Goal: Check status: Check status

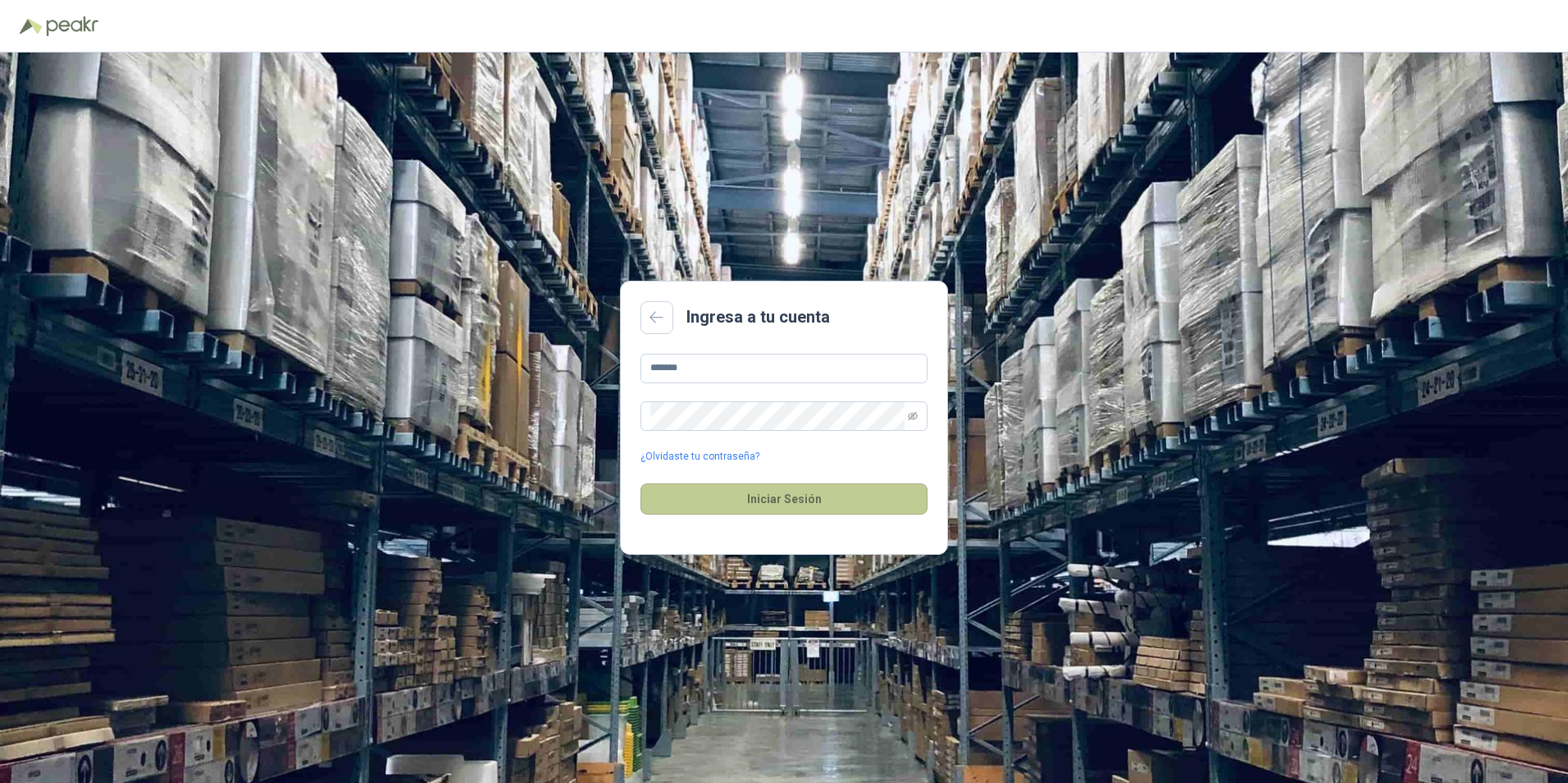
click at [855, 501] on button "Iniciar Sesión" at bounding box center [784, 499] width 288 height 32
click at [915, 413] on icon "eye-invisible" at bounding box center [913, 415] width 10 height 8
click at [779, 502] on button "Iniciar Sesión" at bounding box center [784, 499] width 288 height 32
drag, startPoint x: 691, startPoint y: 364, endPoint x: 520, endPoint y: 344, distance: 172.2
click at [520, 344] on div "Ingresa a tu cuenta ******* ¿Olvidaste tu contraseña? Iniciar Sesión Correo o c…" at bounding box center [784, 417] width 1568 height 731
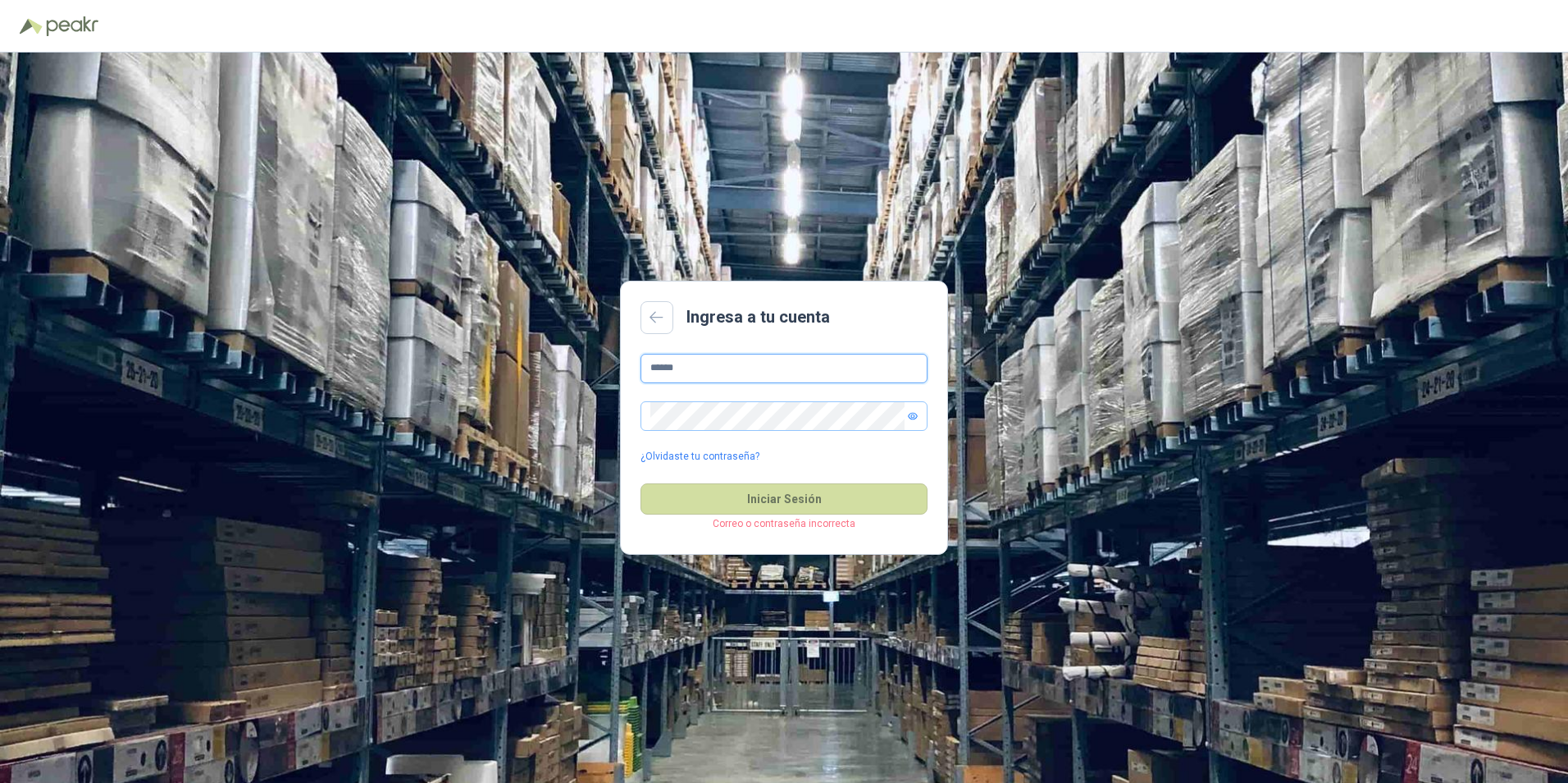
click at [696, 369] on input "******" at bounding box center [784, 369] width 288 height 30
type input "**********"
click at [767, 501] on button "Iniciar Sesión" at bounding box center [784, 499] width 288 height 32
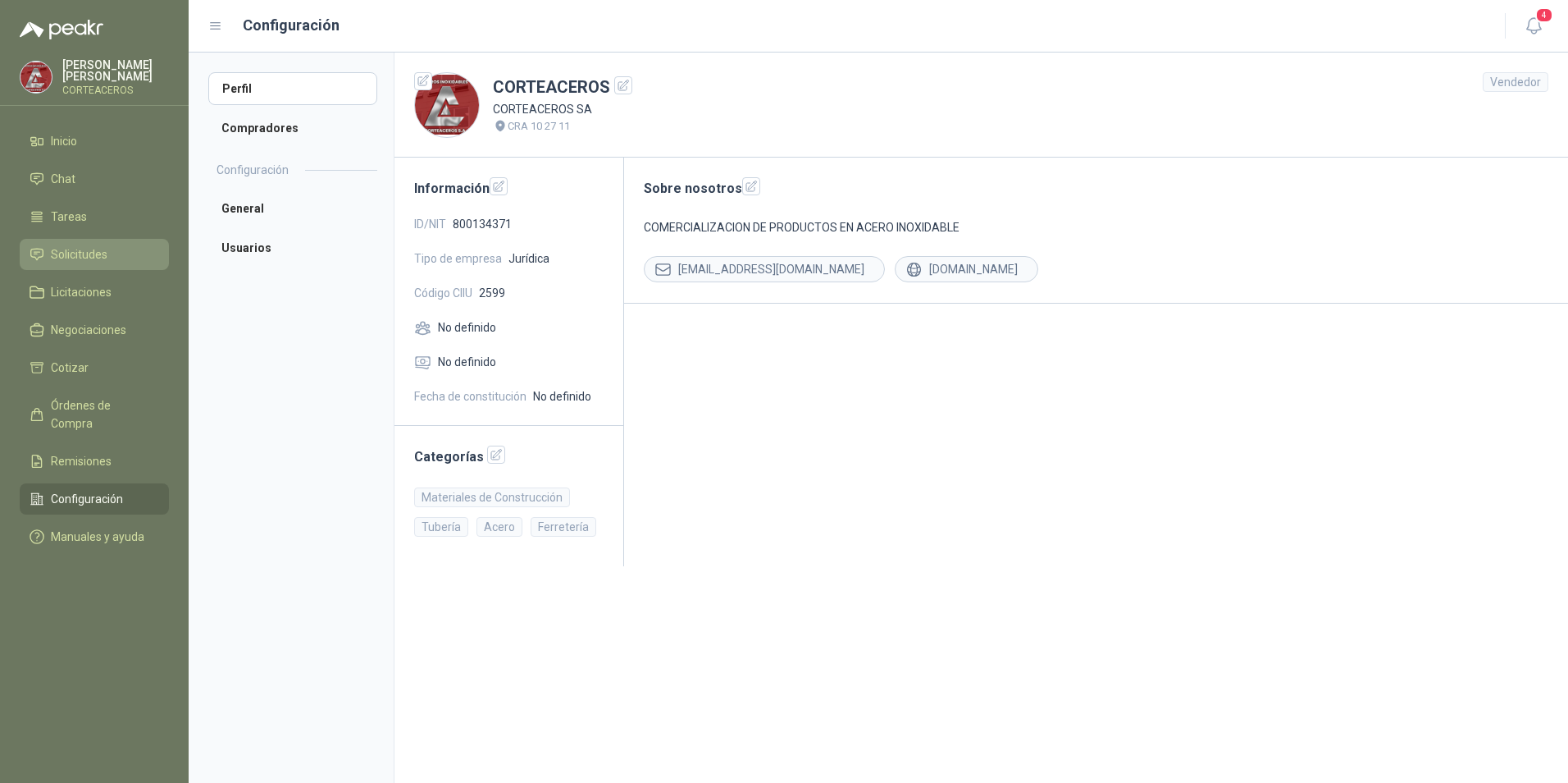
click at [130, 257] on li "Solicitudes" at bounding box center [94, 254] width 129 height 18
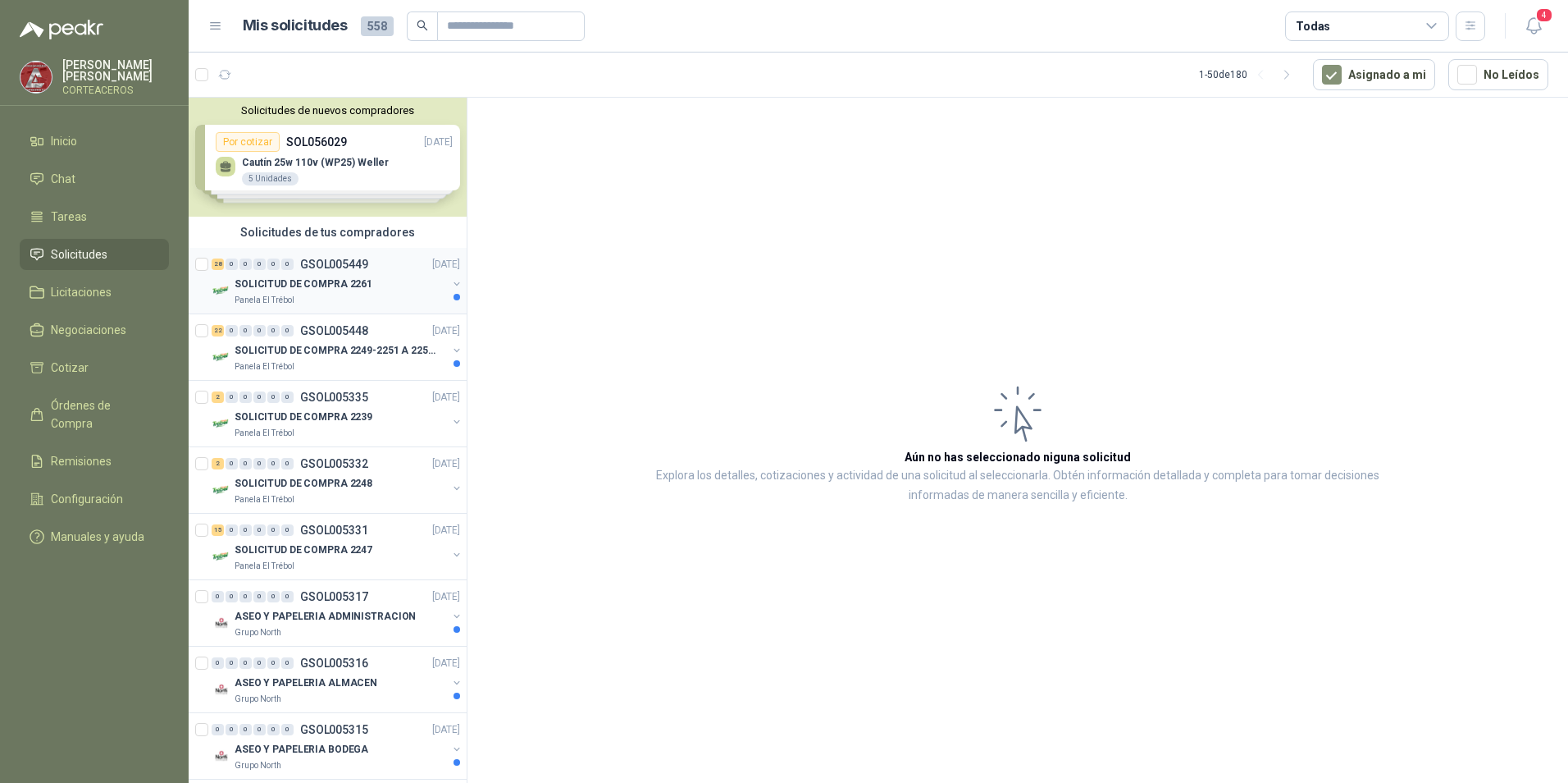
click at [348, 289] on p "SOLICITUD DE COMPRA 2261" at bounding box center [302, 285] width 137 height 16
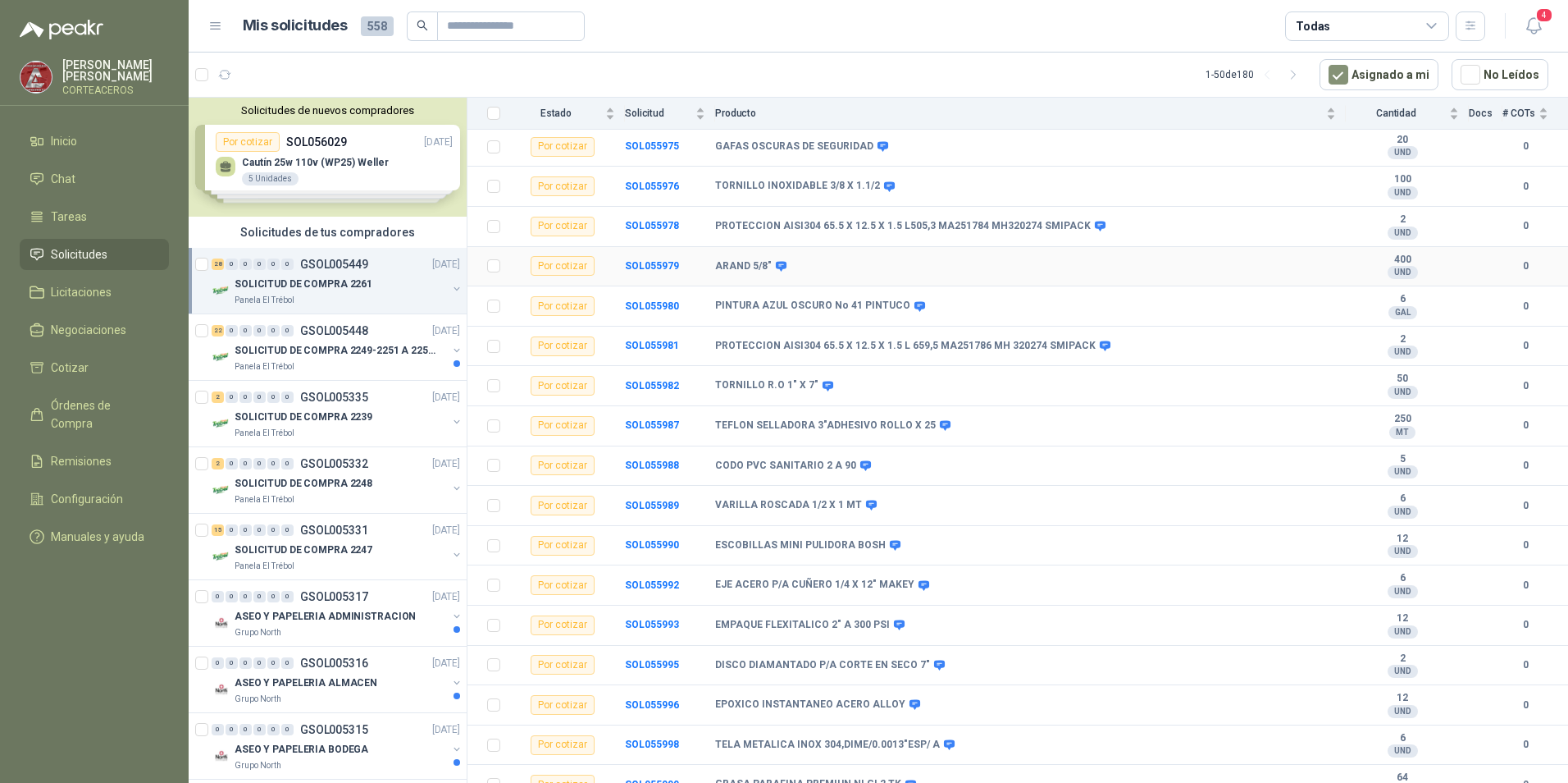
scroll to position [646, 0]
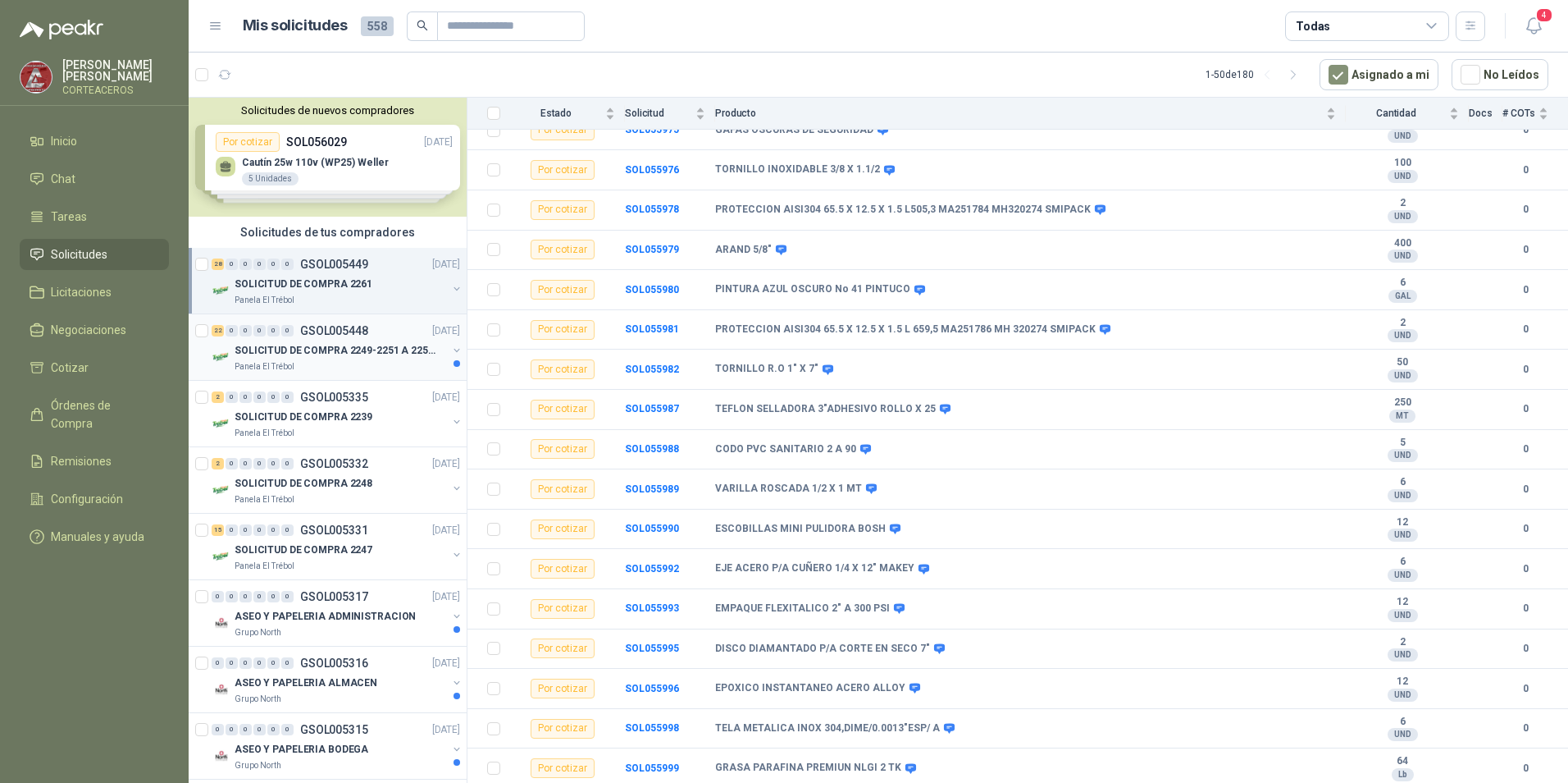
click at [323, 356] on p "SOLICITUD DE COMPRA 2249-2251 A 2256-2258 Y 2262" at bounding box center [336, 351] width 205 height 16
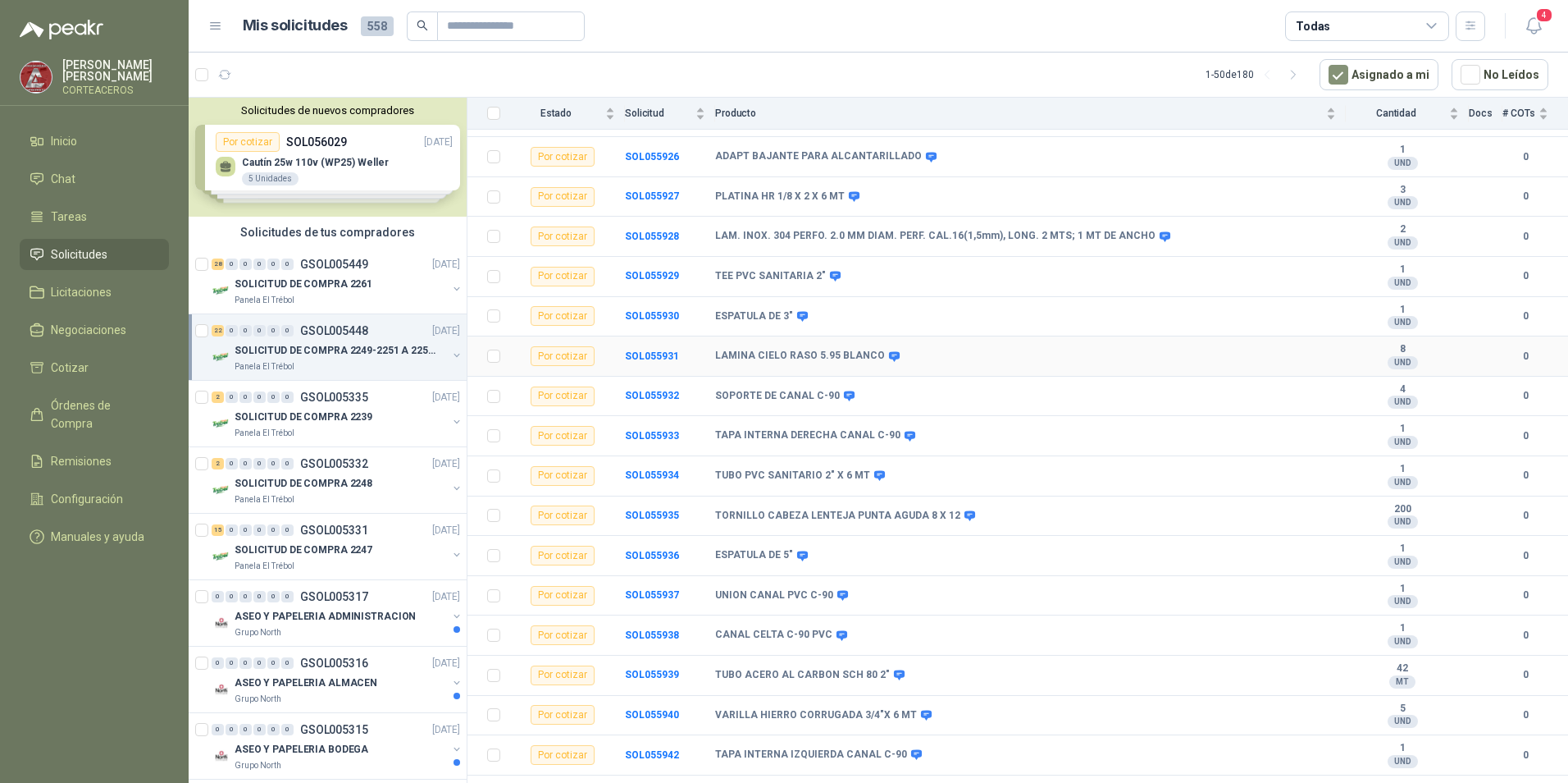
scroll to position [405, 0]
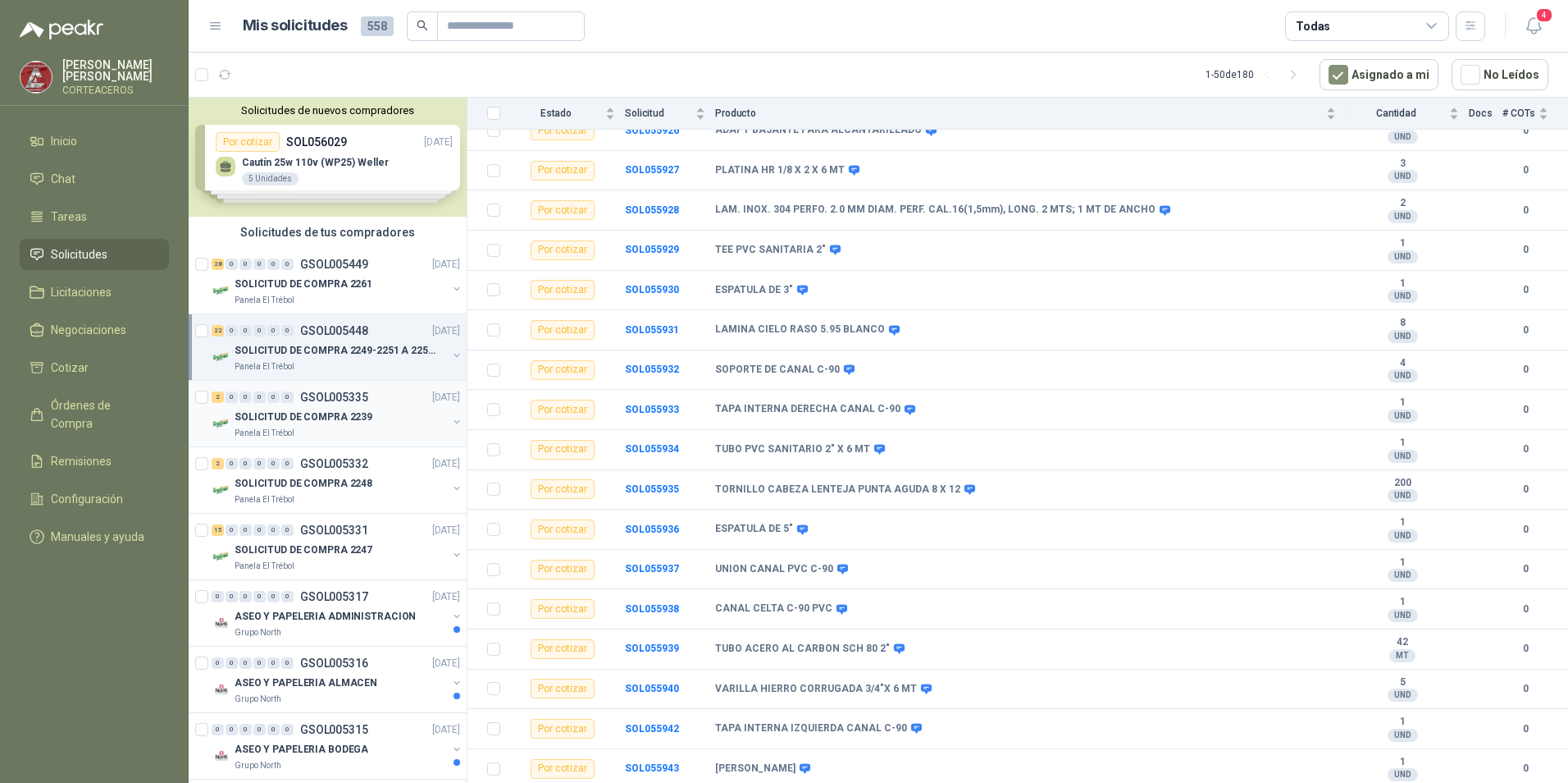
click at [295, 403] on div "2 0 0 0 0 0 GSOL005335 [DATE]" at bounding box center [337, 397] width 252 height 20
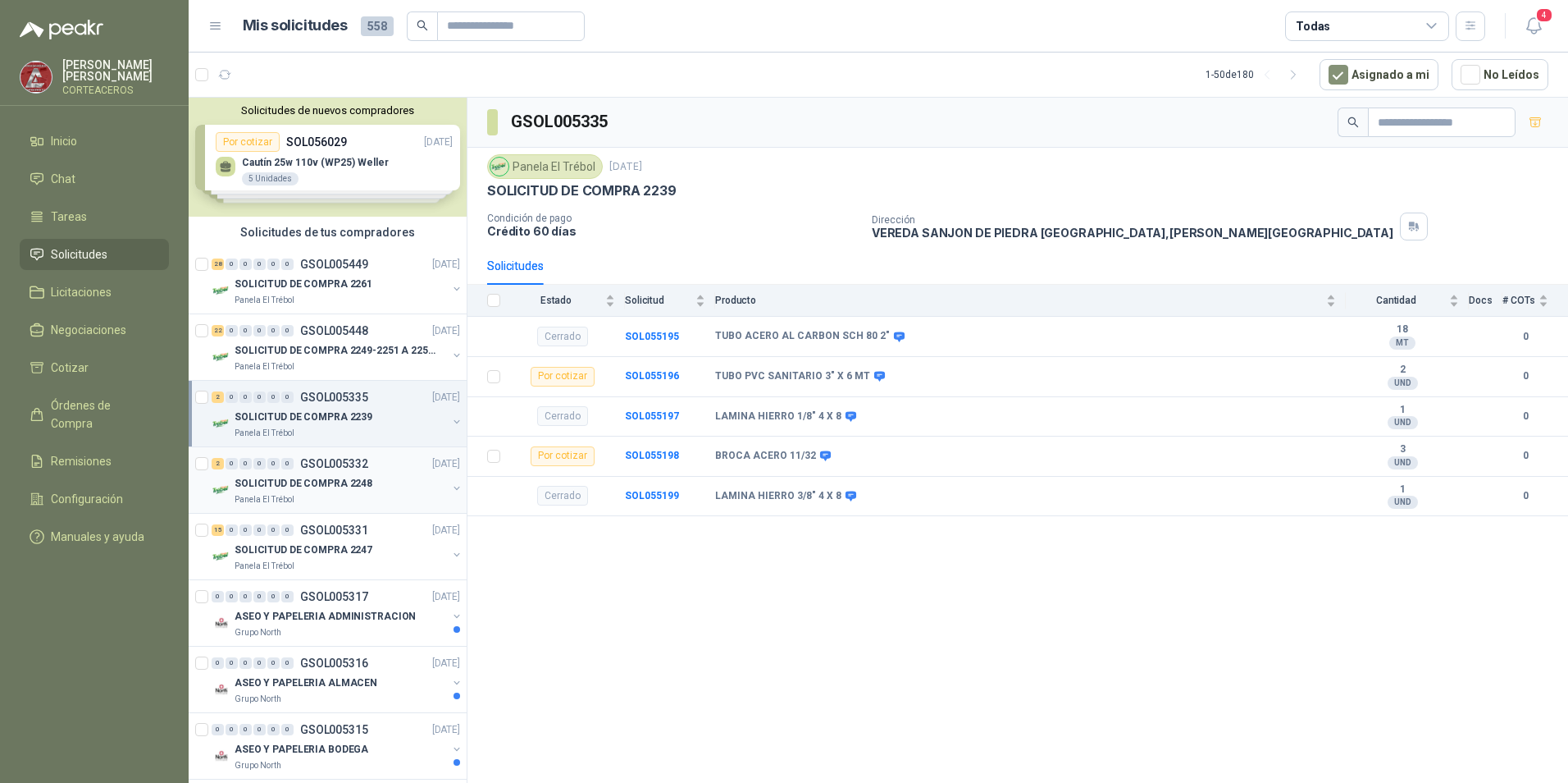
click at [380, 486] on div "SOLICITUD DE COMPRA 2248" at bounding box center [340, 483] width 212 height 20
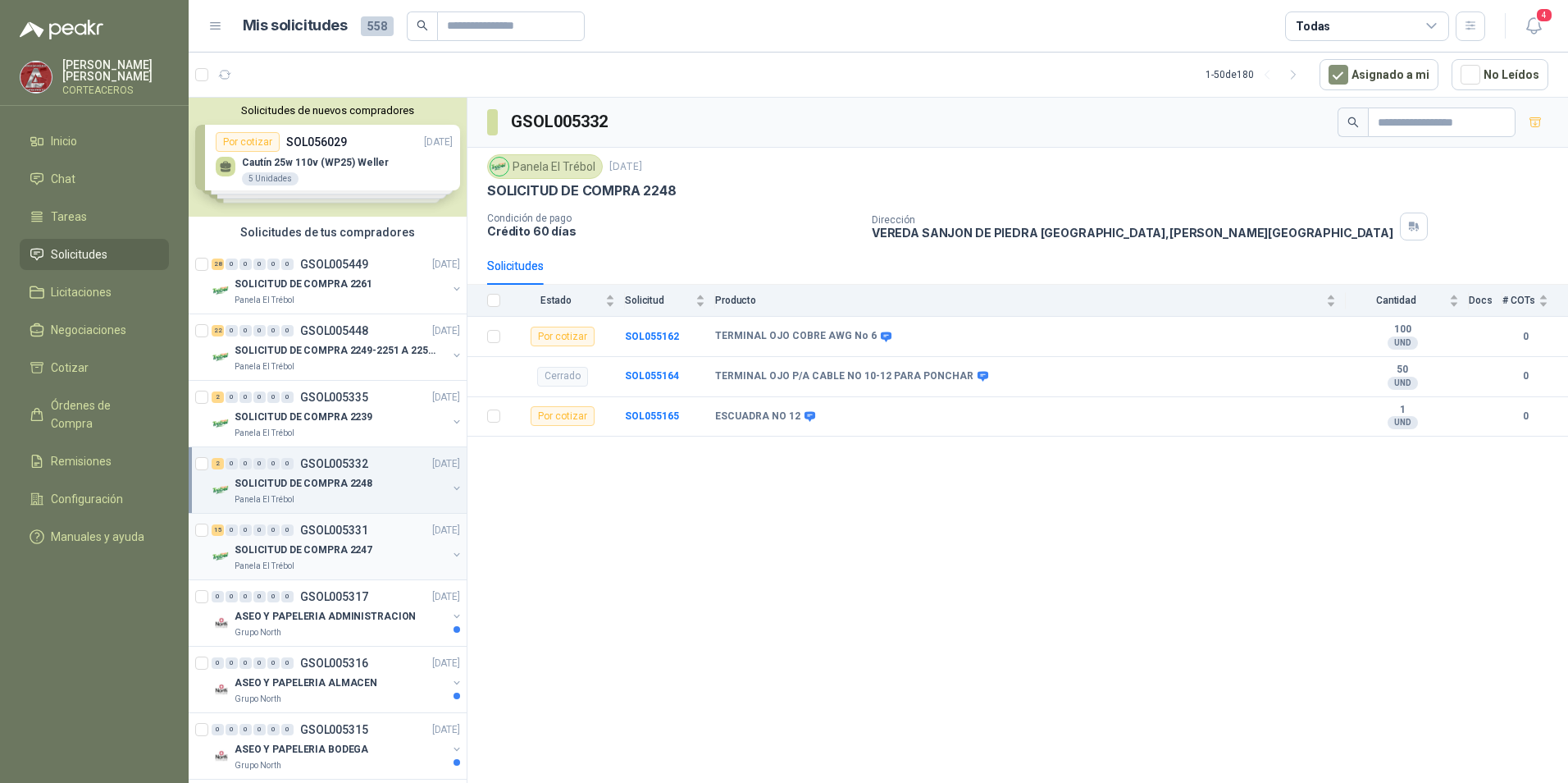
click at [335, 553] on p "SOLICITUD DE COMPRA 2247" at bounding box center [302, 551] width 137 height 16
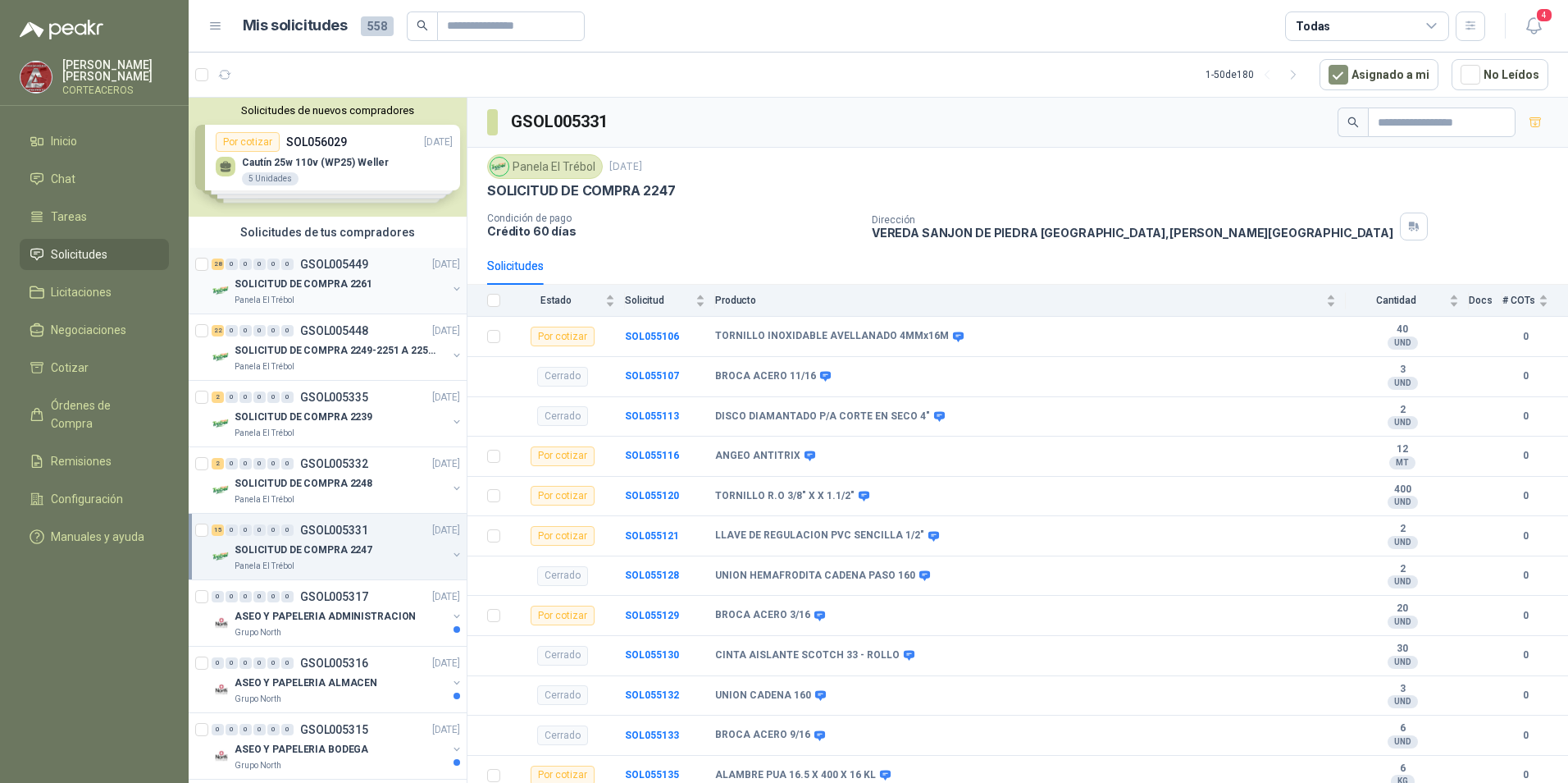
click at [354, 294] on div "Panela El Trébol" at bounding box center [340, 300] width 212 height 13
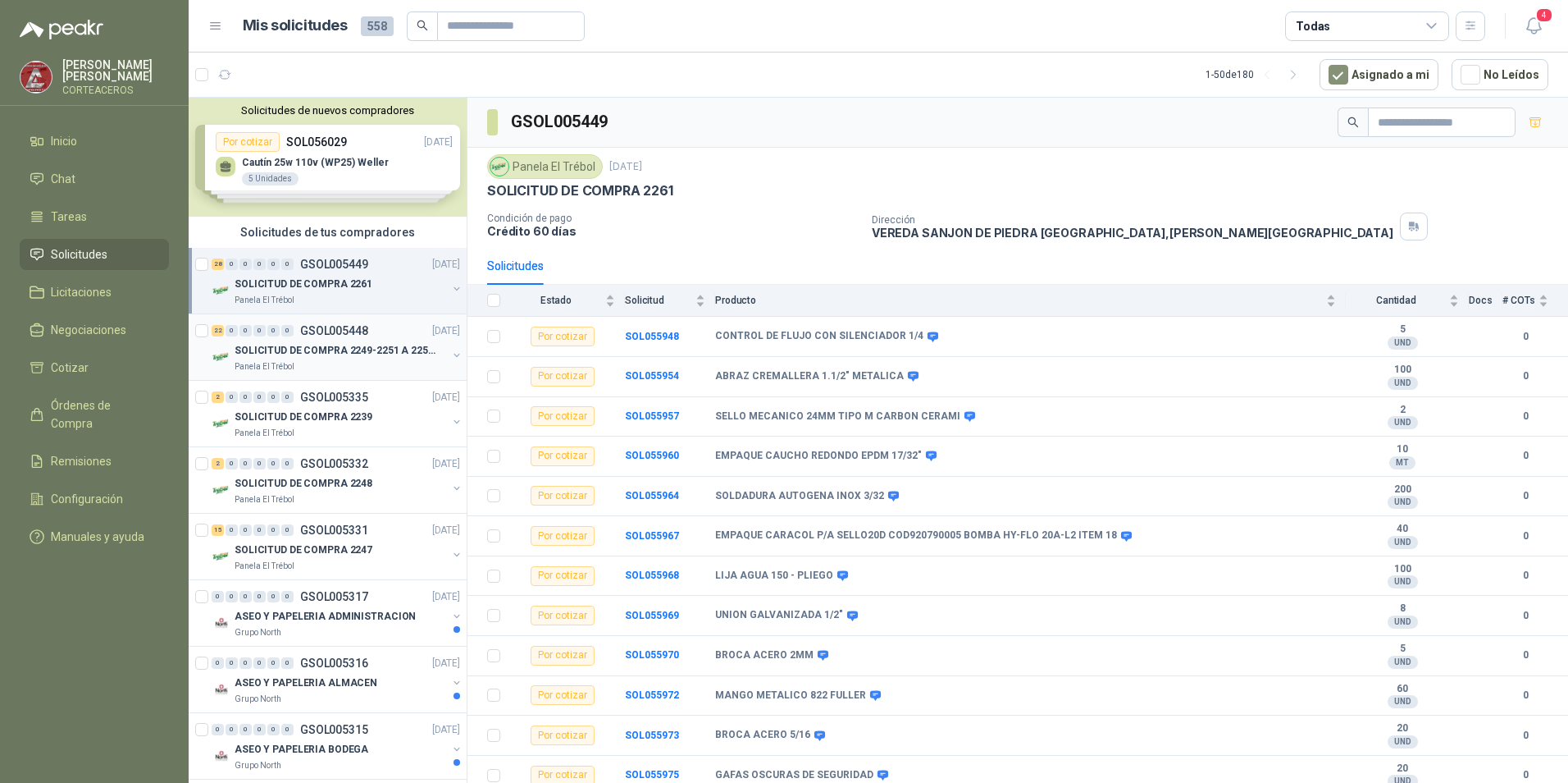
click at [355, 365] on div "Panela El Trébol" at bounding box center [340, 366] width 212 height 13
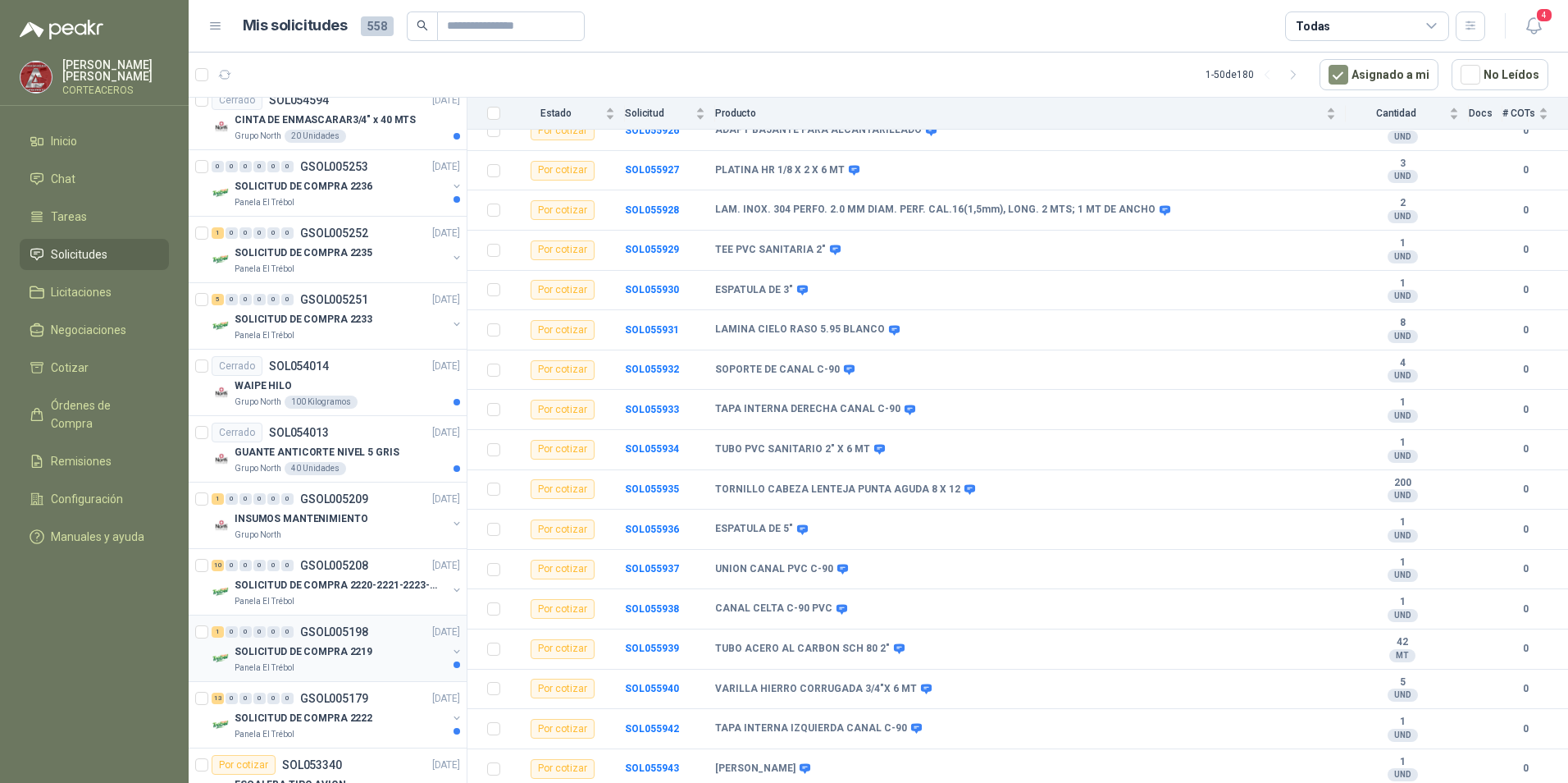
scroll to position [903, 0]
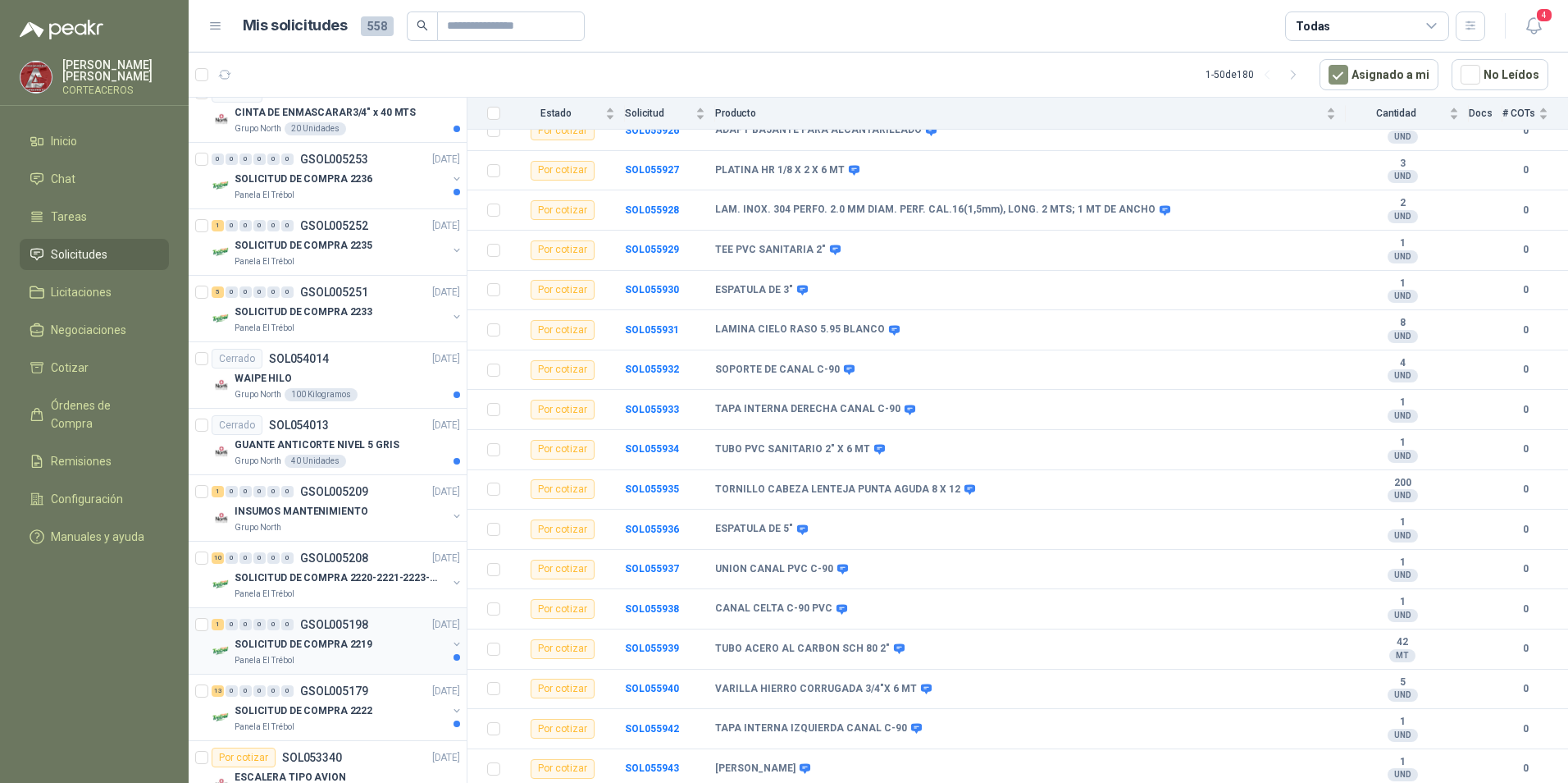
click at [315, 658] on div "Panela El Trébol" at bounding box center [340, 660] width 212 height 13
